Goal: Task Accomplishment & Management: Use online tool/utility

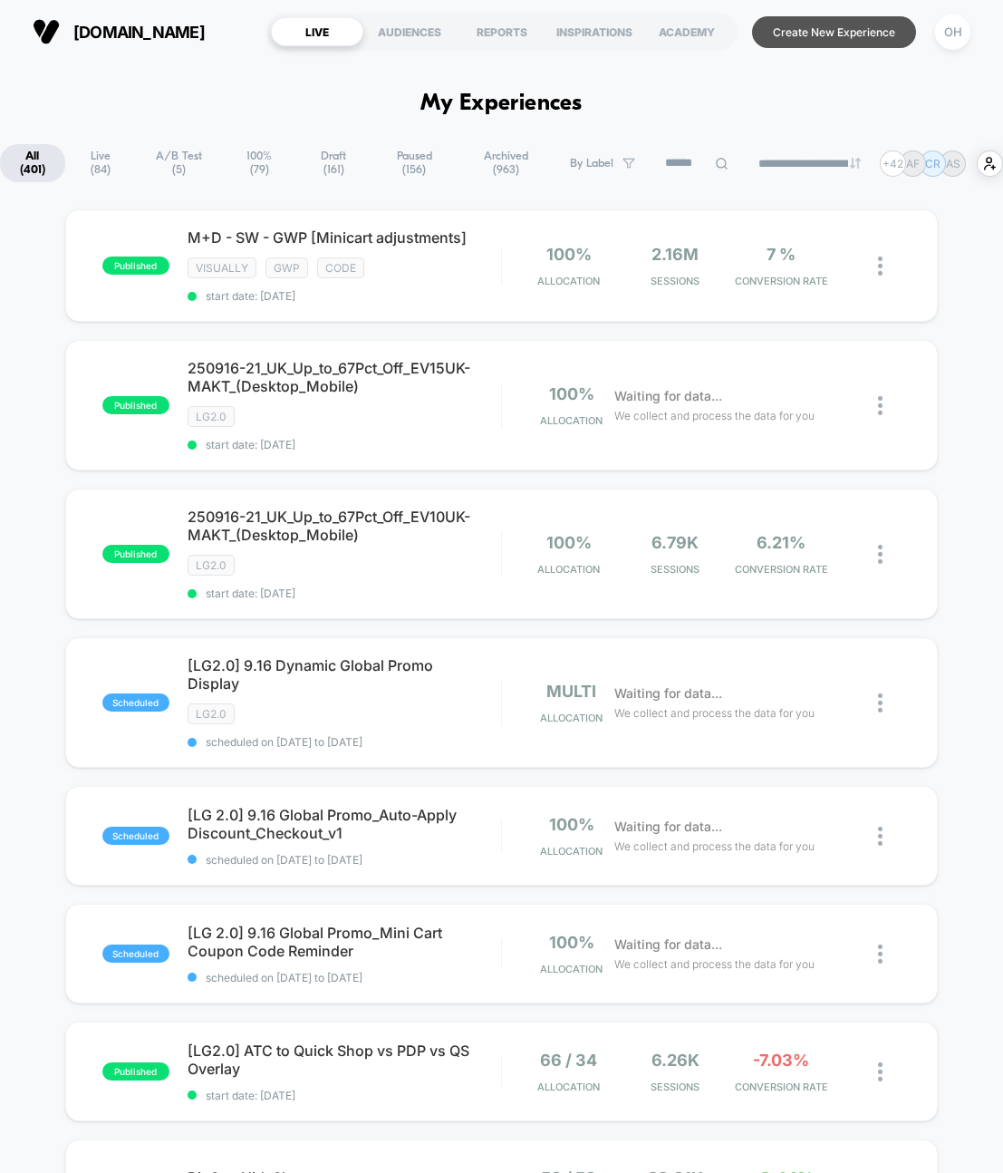
click at [868, 12] on section "Create New Experience [GEOGRAPHIC_DATA]" at bounding box center [864, 31] width 226 height 45
drag, startPoint x: 872, startPoint y: 22, endPoint x: 973, endPoint y: 91, distance: 121.9
click at [872, 22] on button "Create New Experience" at bounding box center [834, 32] width 164 height 32
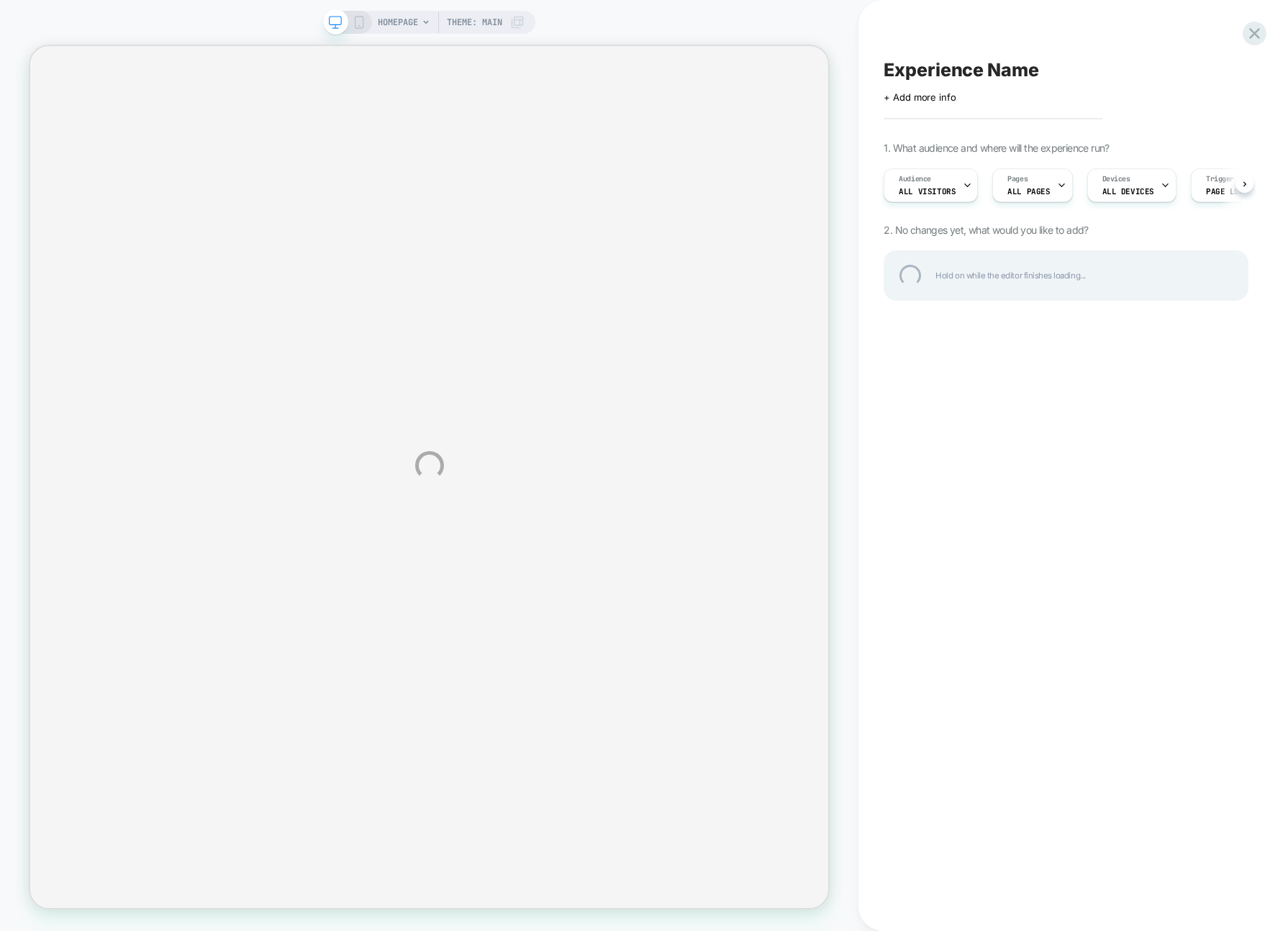
click at [873, 13] on div "HOMEPAGE Theme: MAIN Experience Name Click to edit experience details + Add mor…" at bounding box center [644, 465] width 1288 height 931
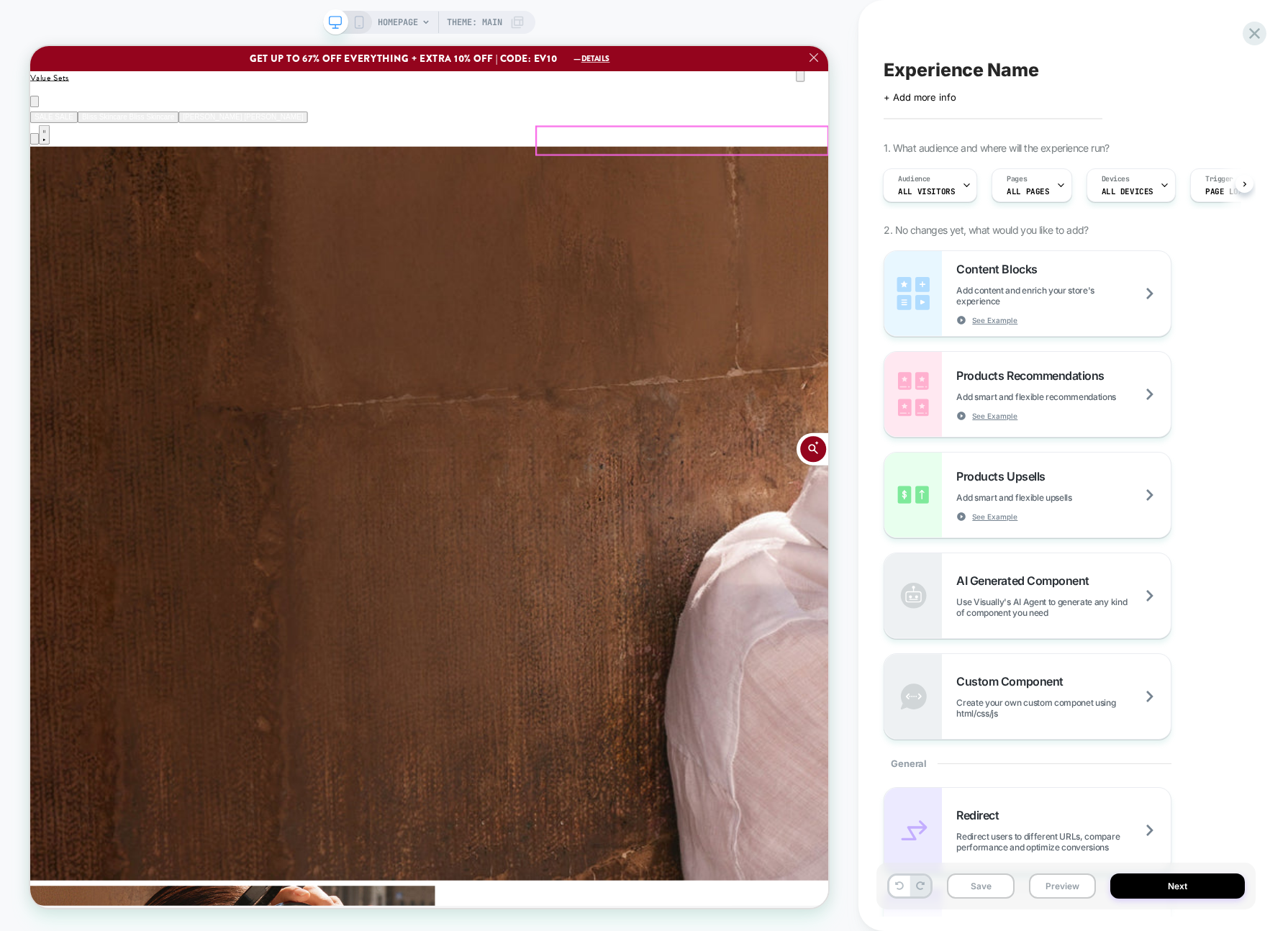
scroll to position [2102, 0]
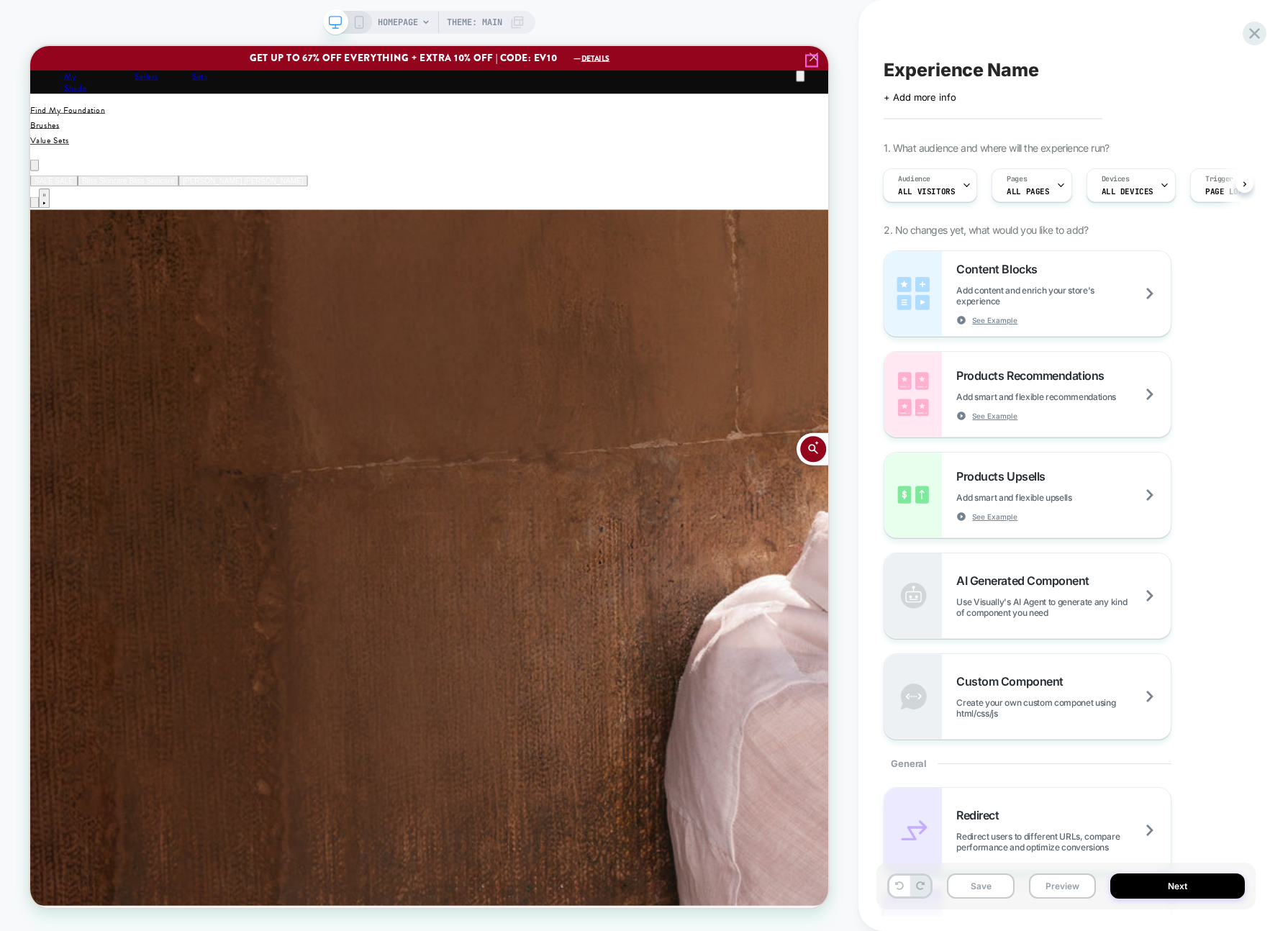
scroll to position [0, 0]
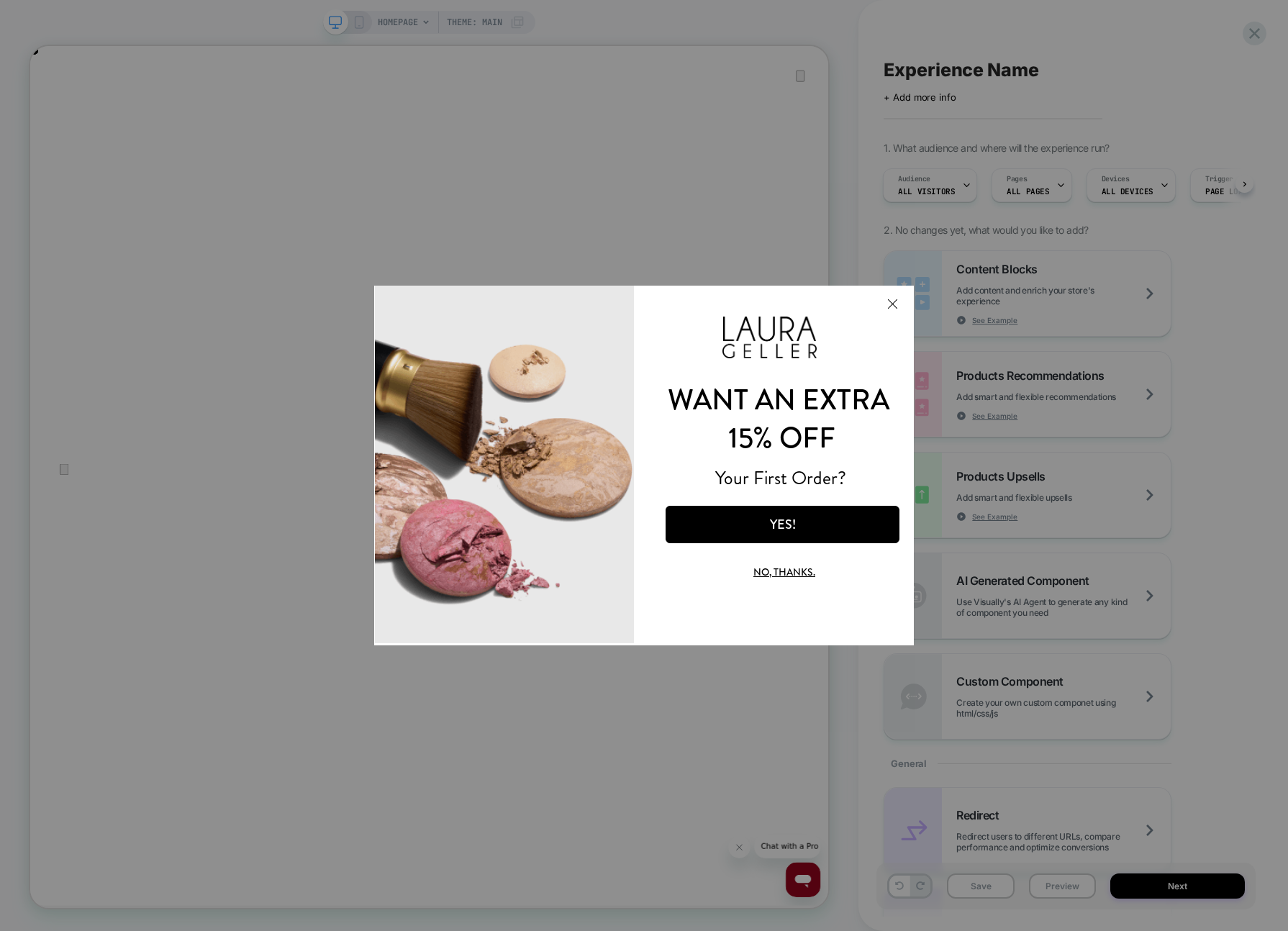
drag, startPoint x: 1287, startPoint y: 567, endPoint x: 1209, endPoint y: 565, distance: 78.0
click at [1207, 565] on div at bounding box center [644, 465] width 1288 height 931
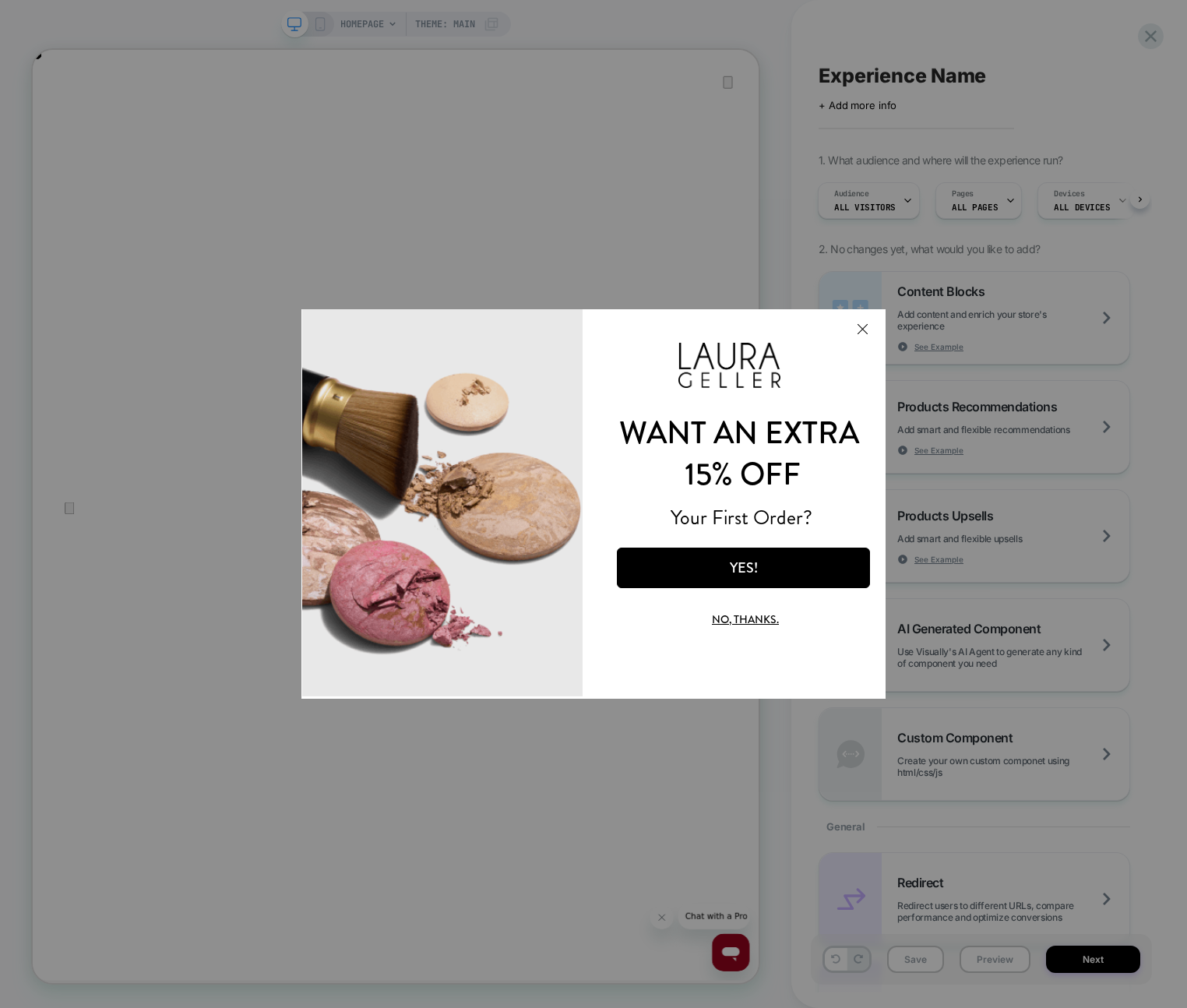
scroll to position [0, 1937]
